Goal: Navigation & Orientation: Find specific page/section

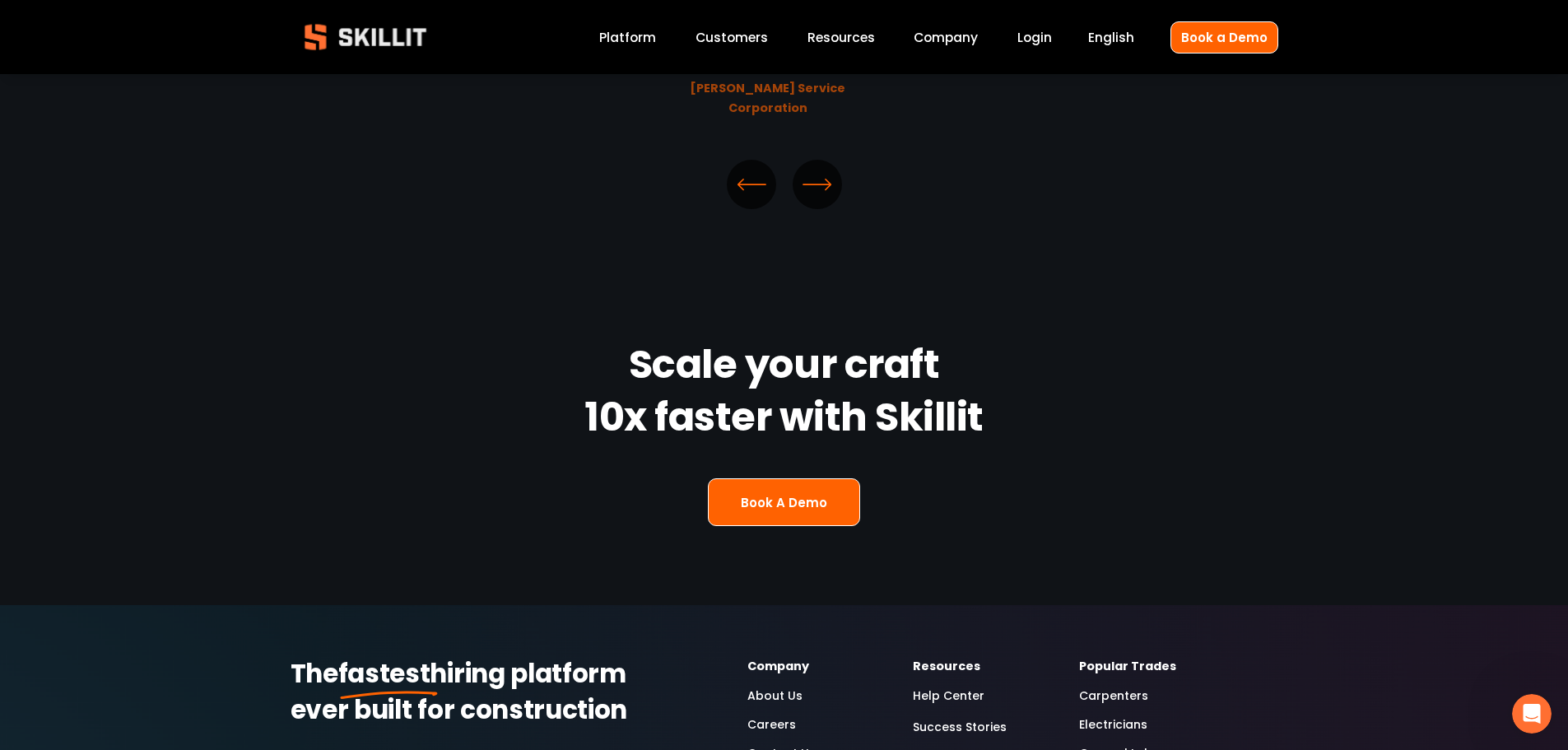
scroll to position [4034, 0]
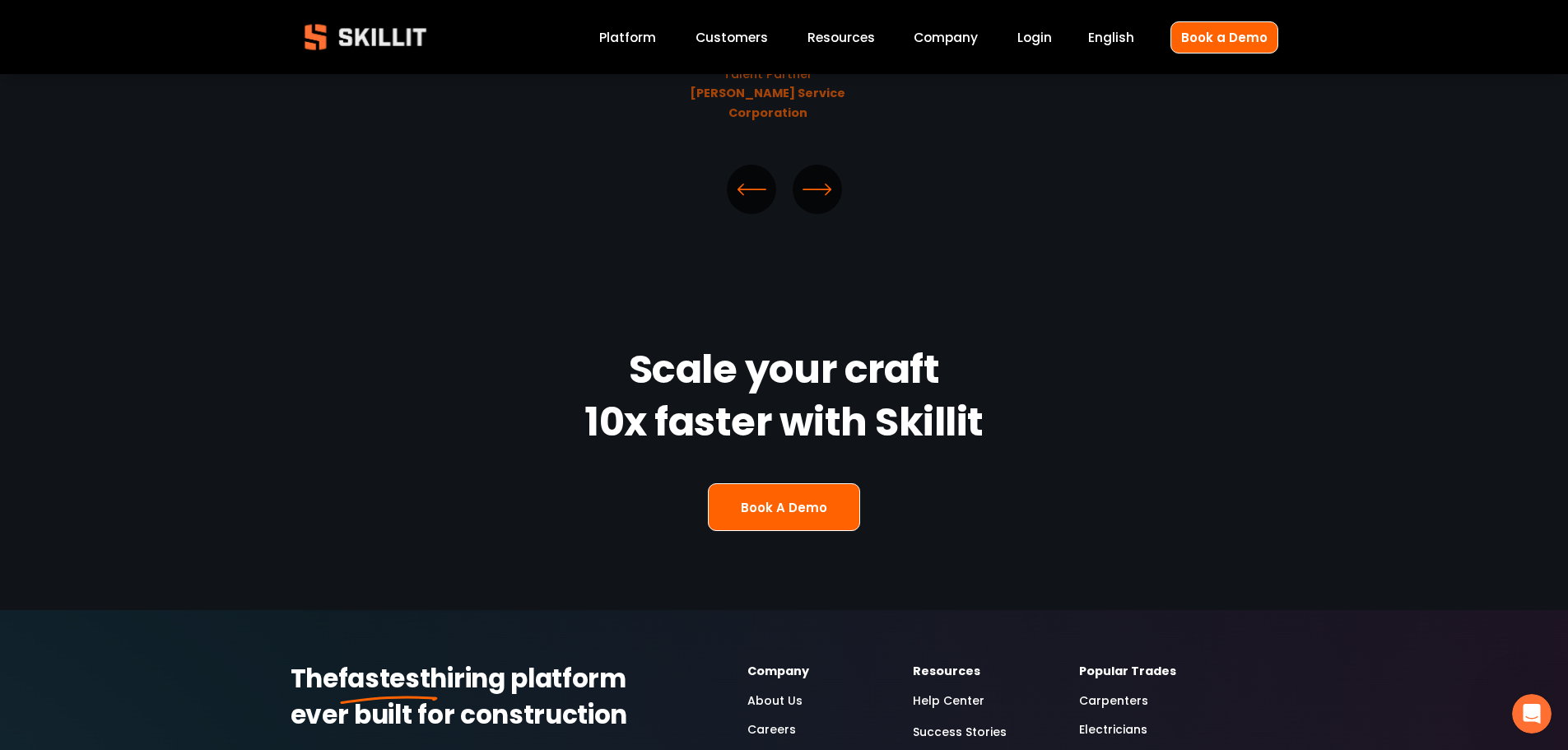
click at [647, 39] on link "Platform" at bounding box center [628, 38] width 57 height 23
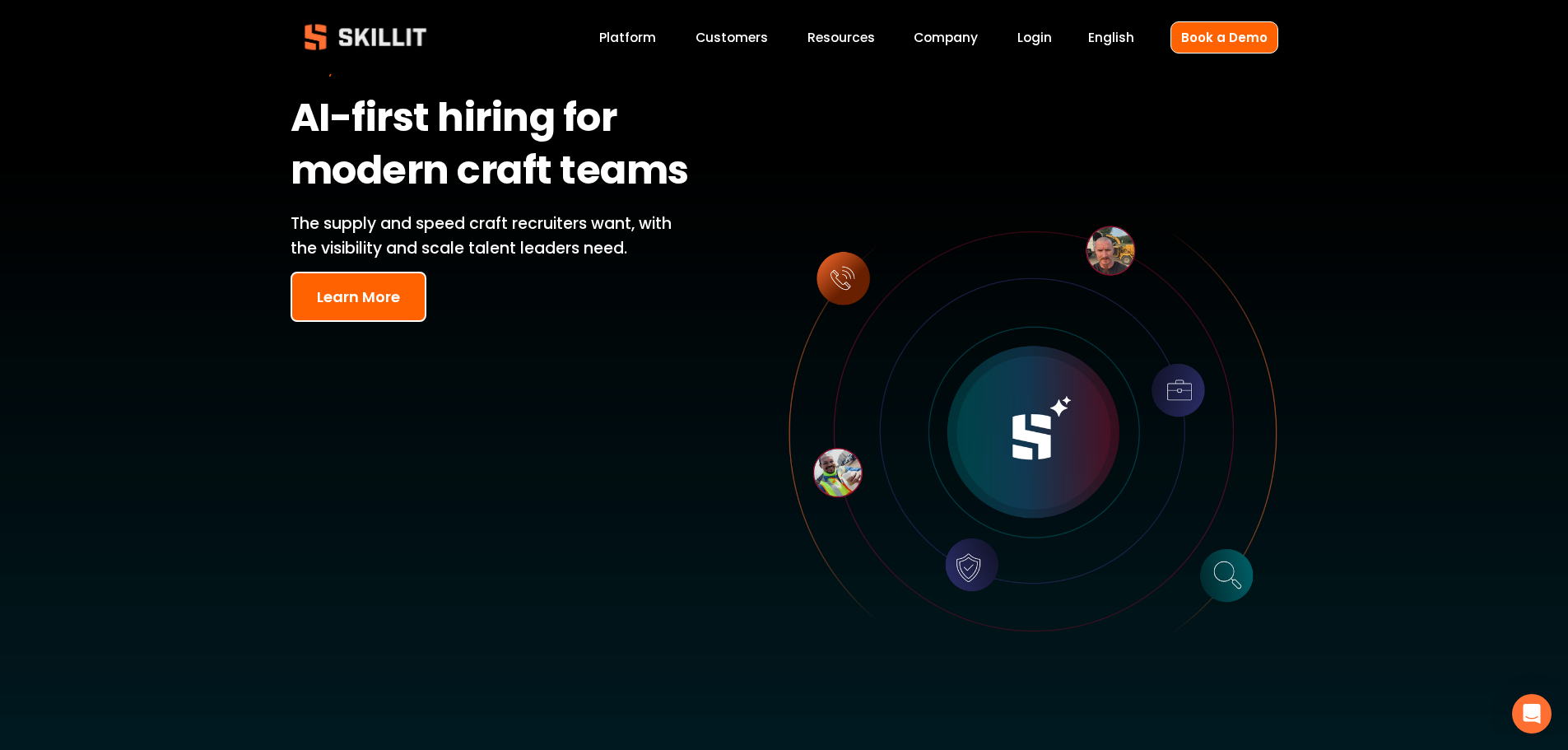
scroll to position [82, 0]
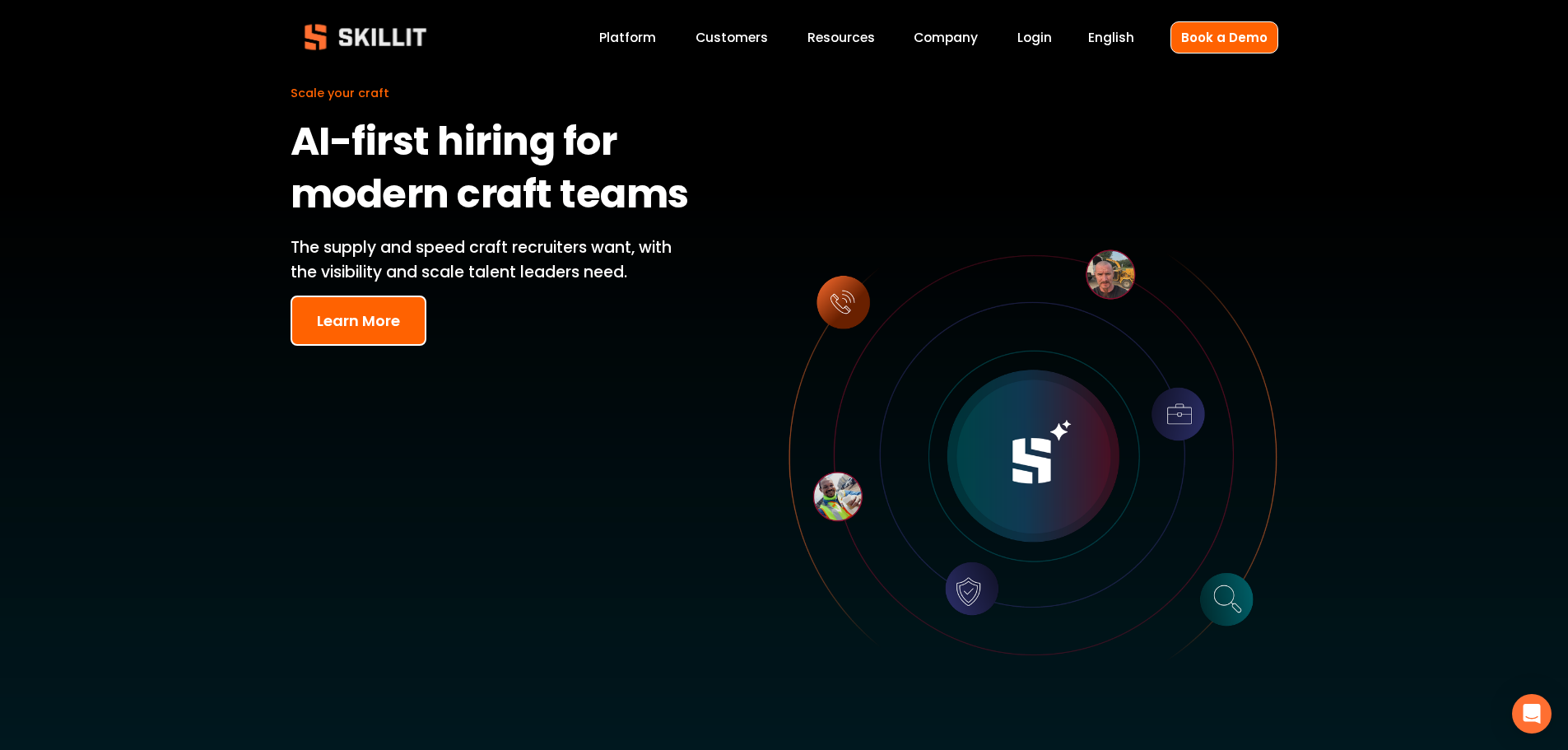
click at [384, 337] on button "Learn More" at bounding box center [359, 320] width 135 height 50
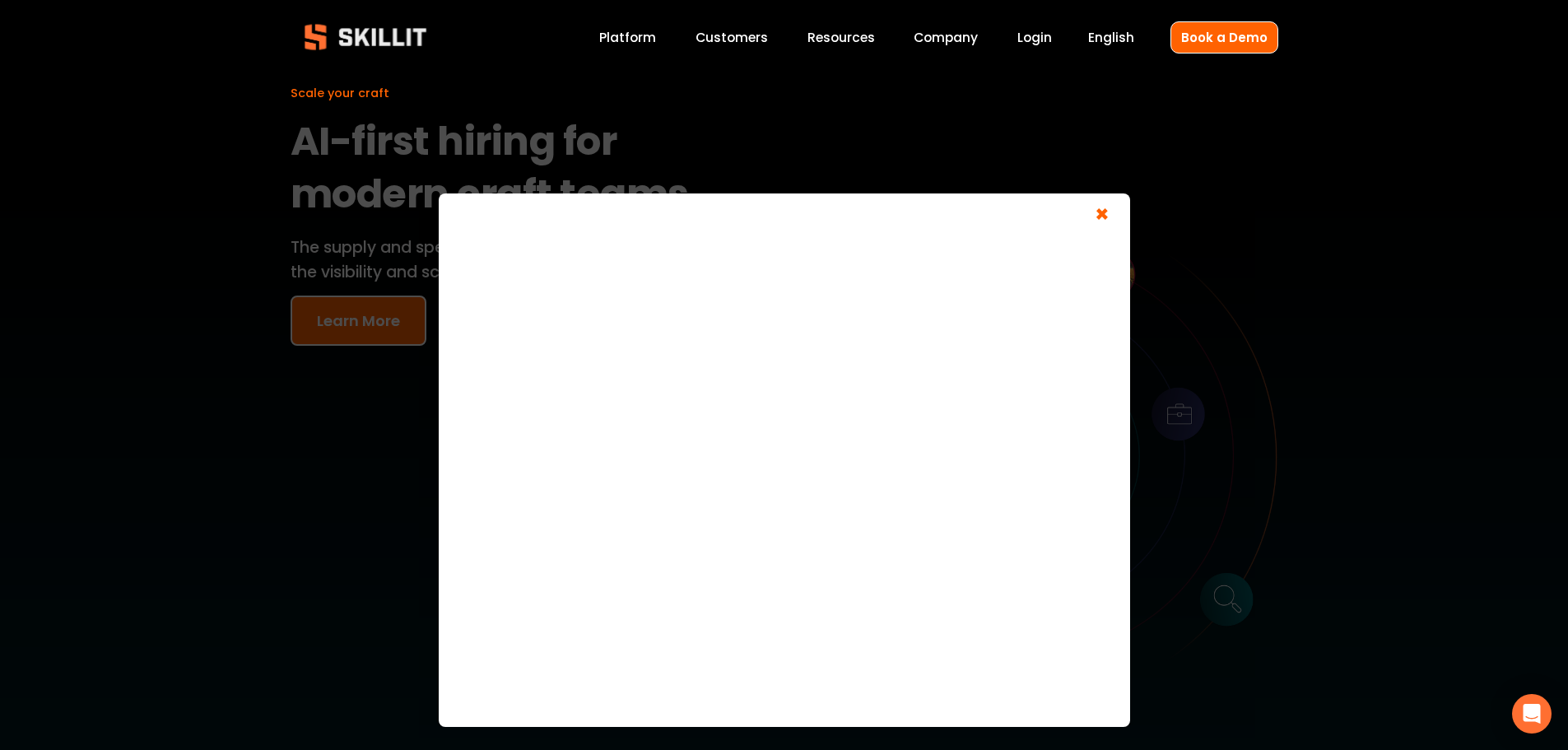
click at [1098, 220] on span "×" at bounding box center [1102, 217] width 31 height 30
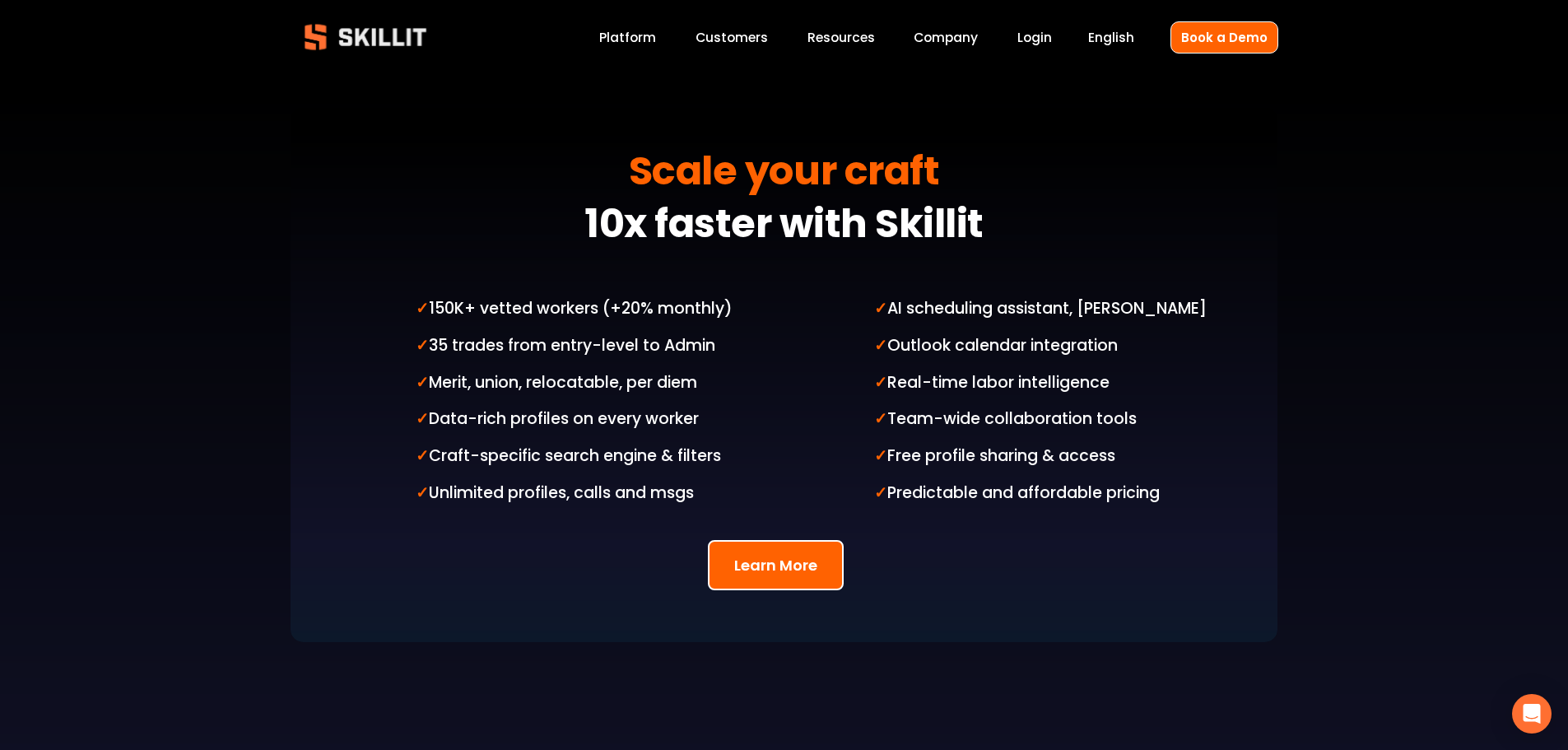
scroll to position [4083, 0]
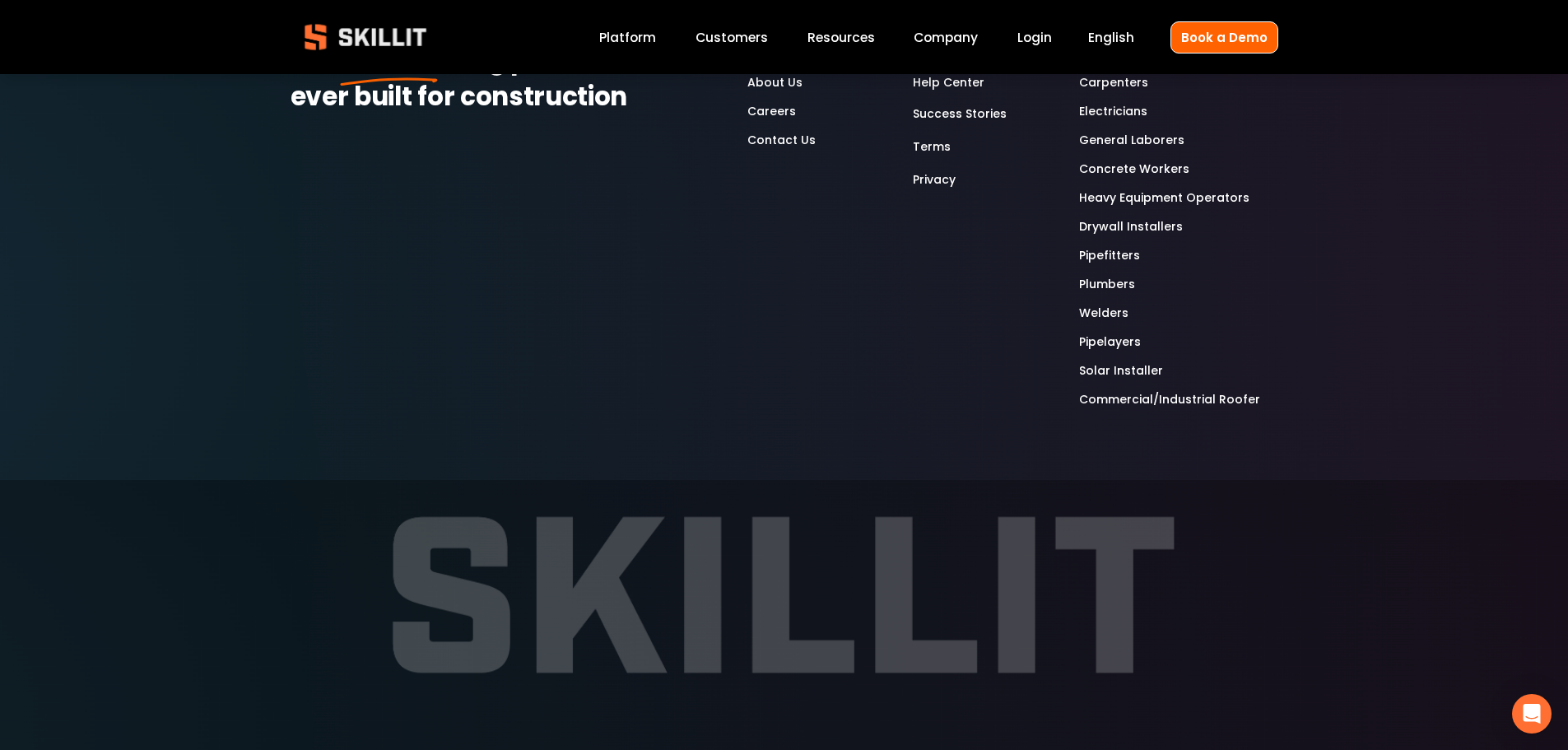
scroll to position [4656, 0]
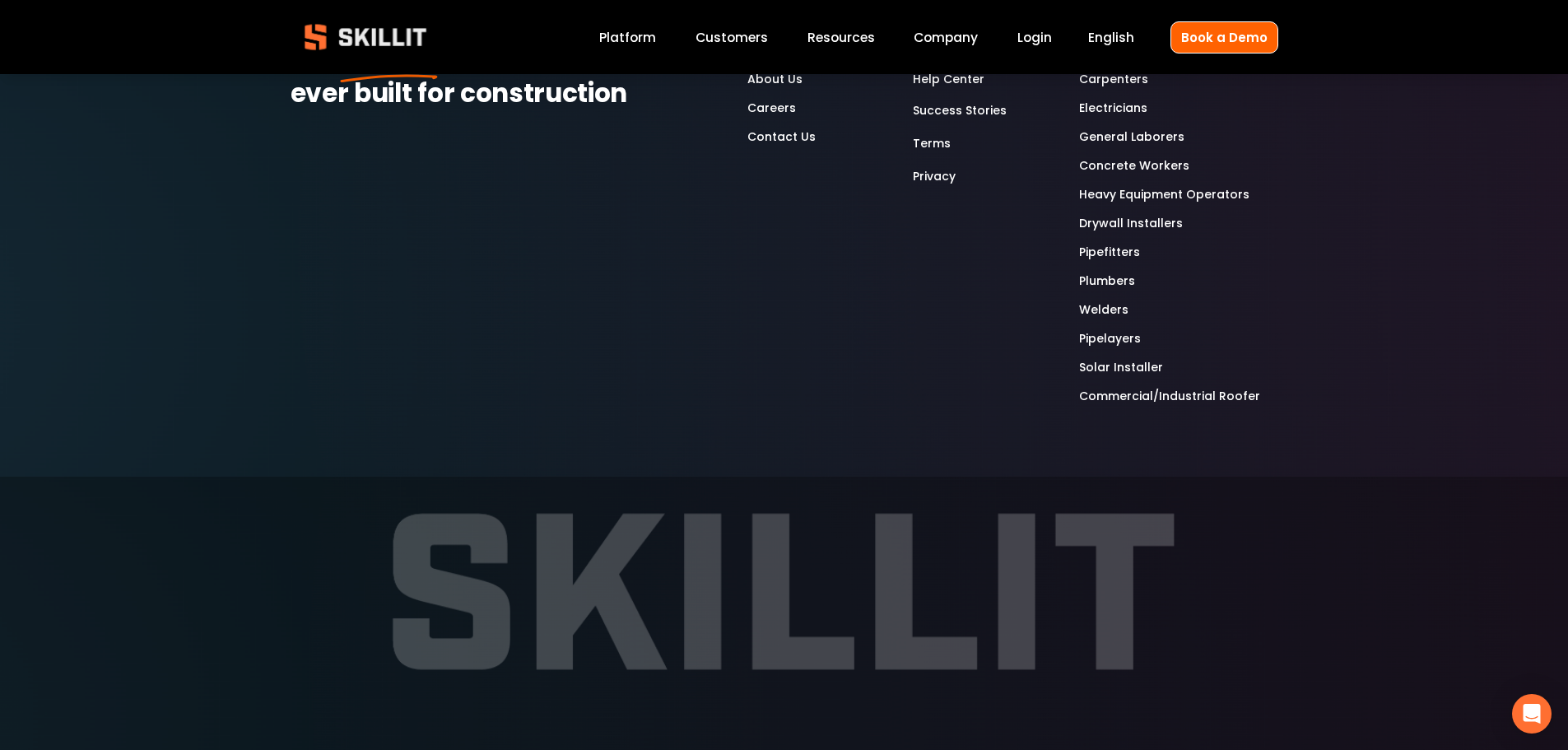
click at [629, 33] on link "Platform" at bounding box center [628, 38] width 57 height 23
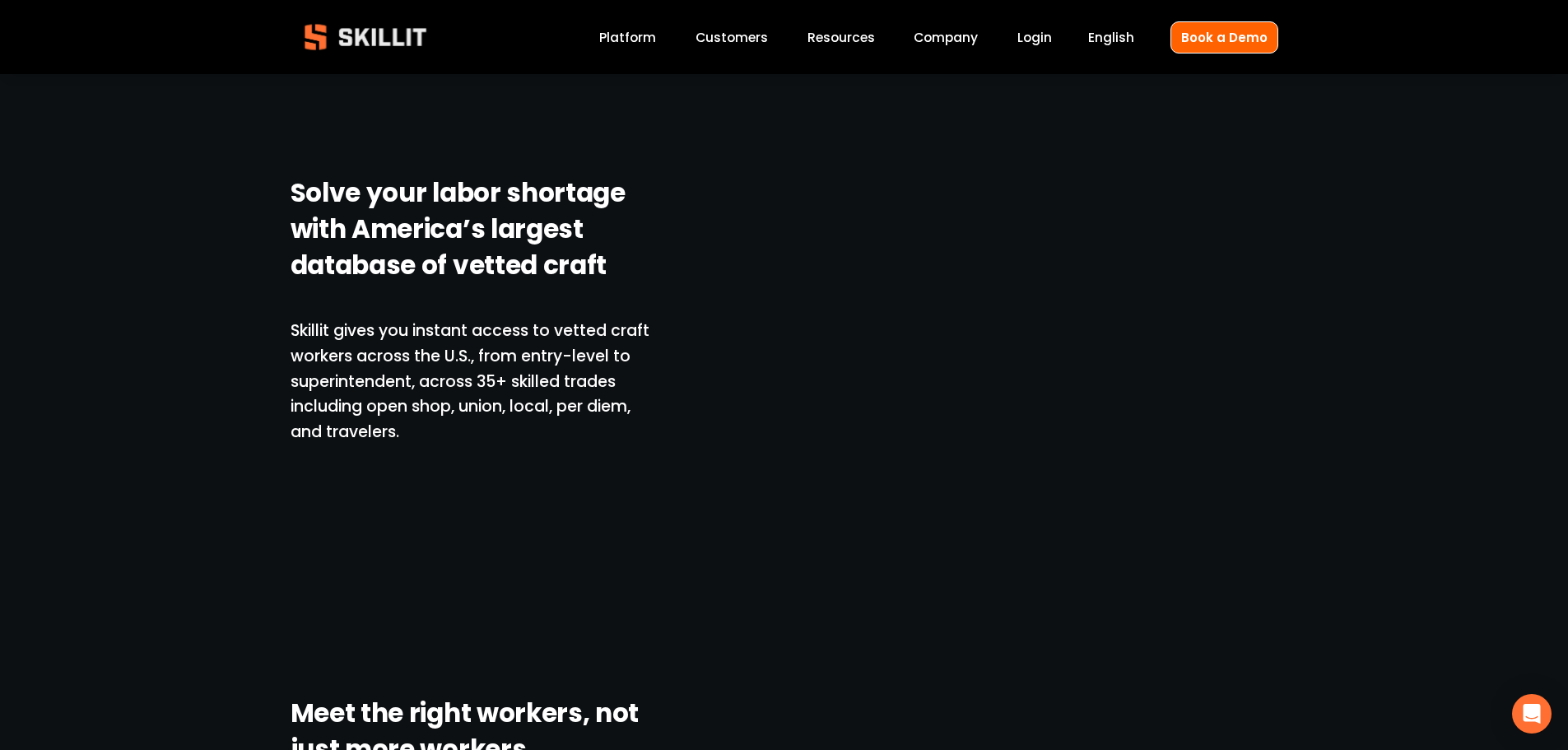
scroll to position [1070, 0]
